Goal: Task Accomplishment & Management: Use online tool/utility

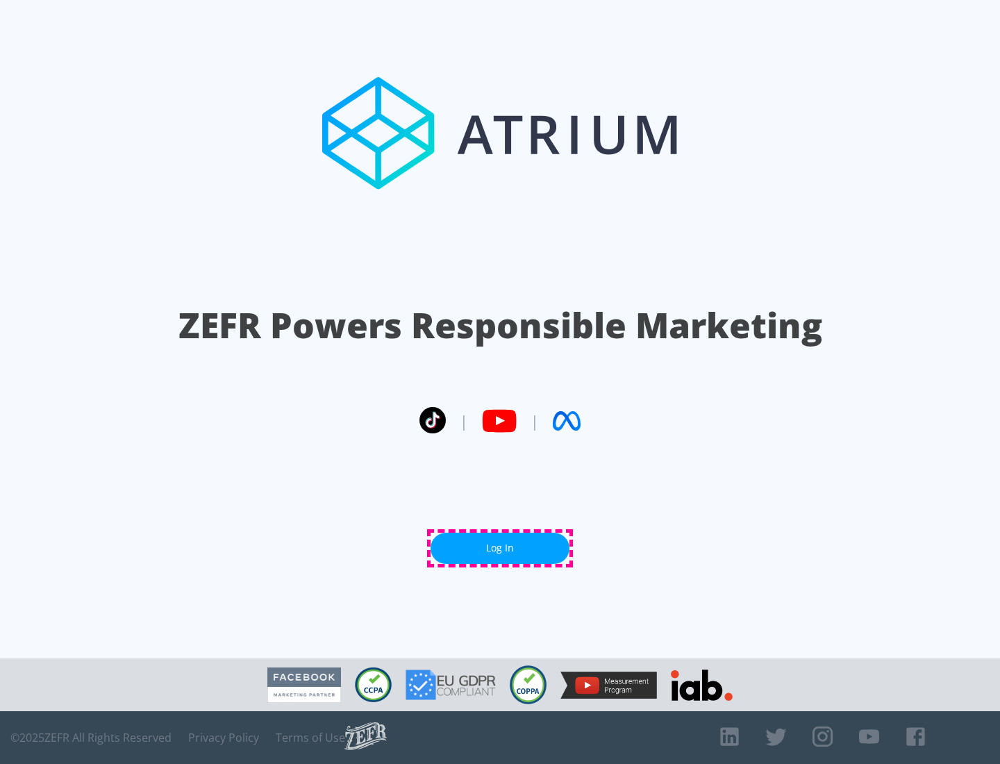
click at [500, 548] on link "Log In" at bounding box center [500, 548] width 139 height 31
